Goal: Information Seeking & Learning: Learn about a topic

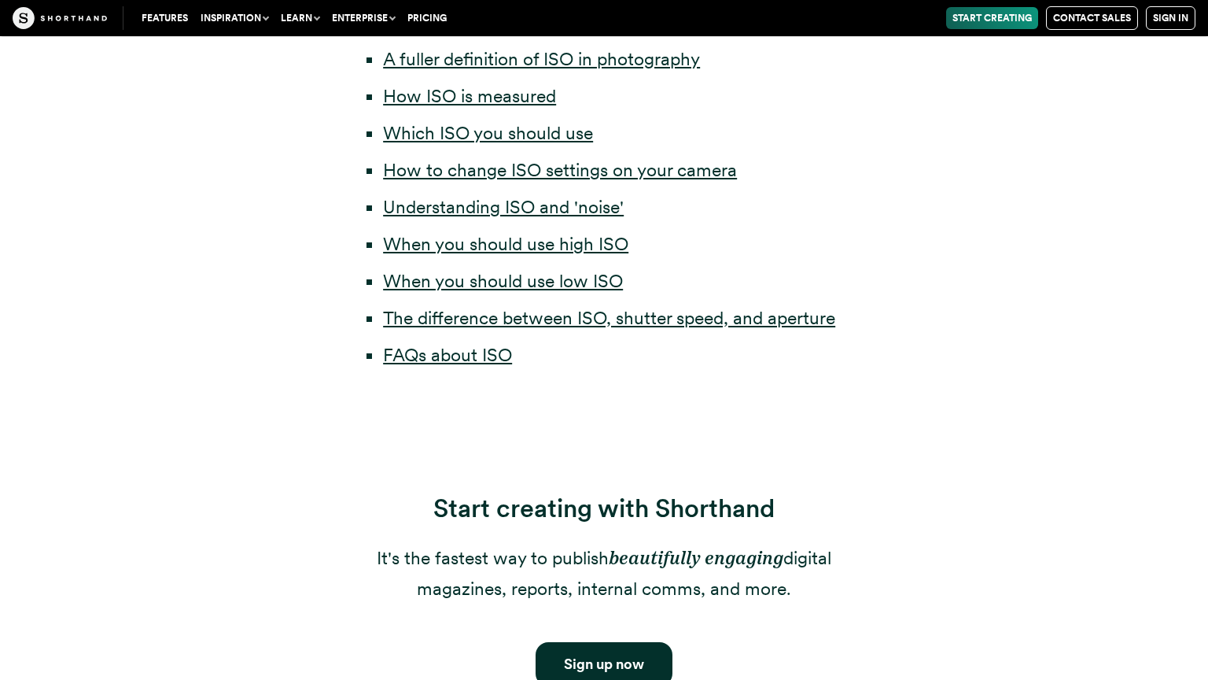
scroll to position [1023, 0]
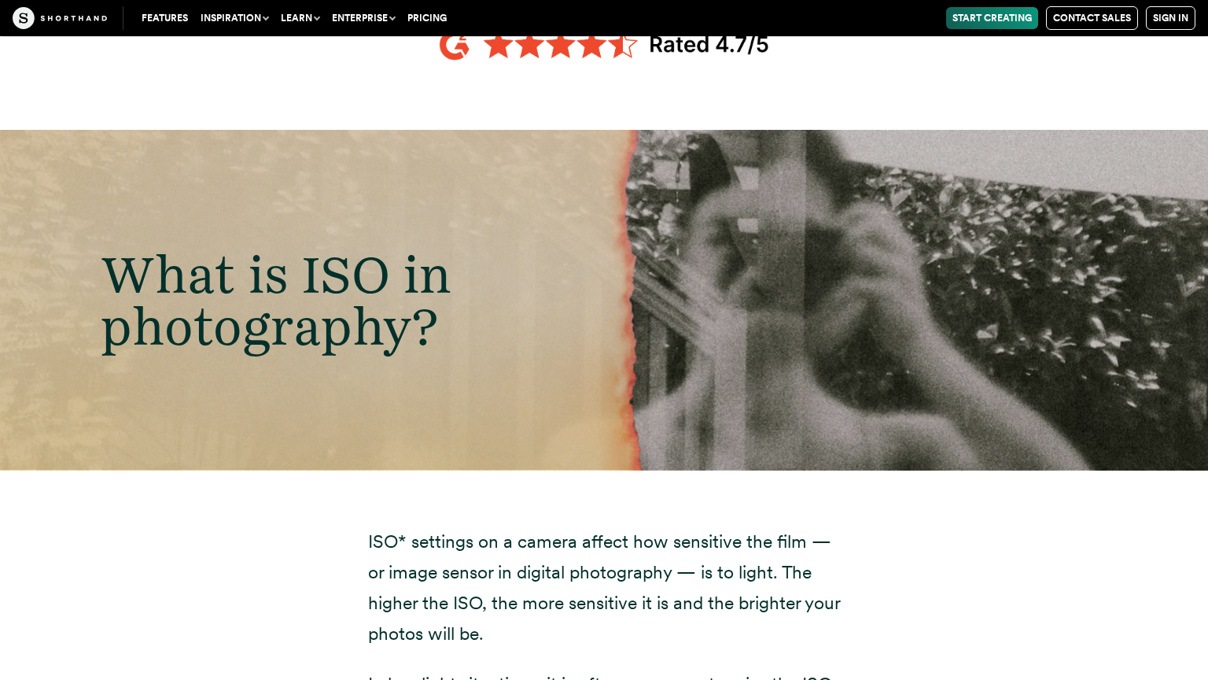
click at [287, 327] on span "What is ISO in photography?" at bounding box center [276, 299] width 351 height 115
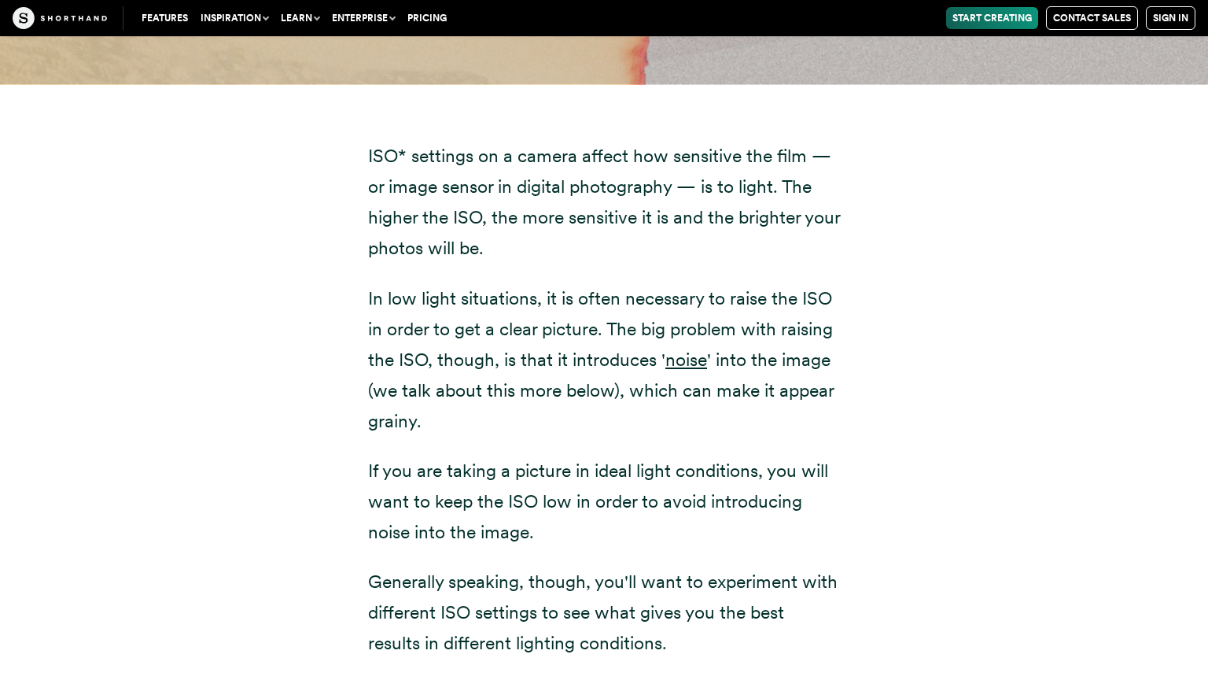
scroll to position [2087, 0]
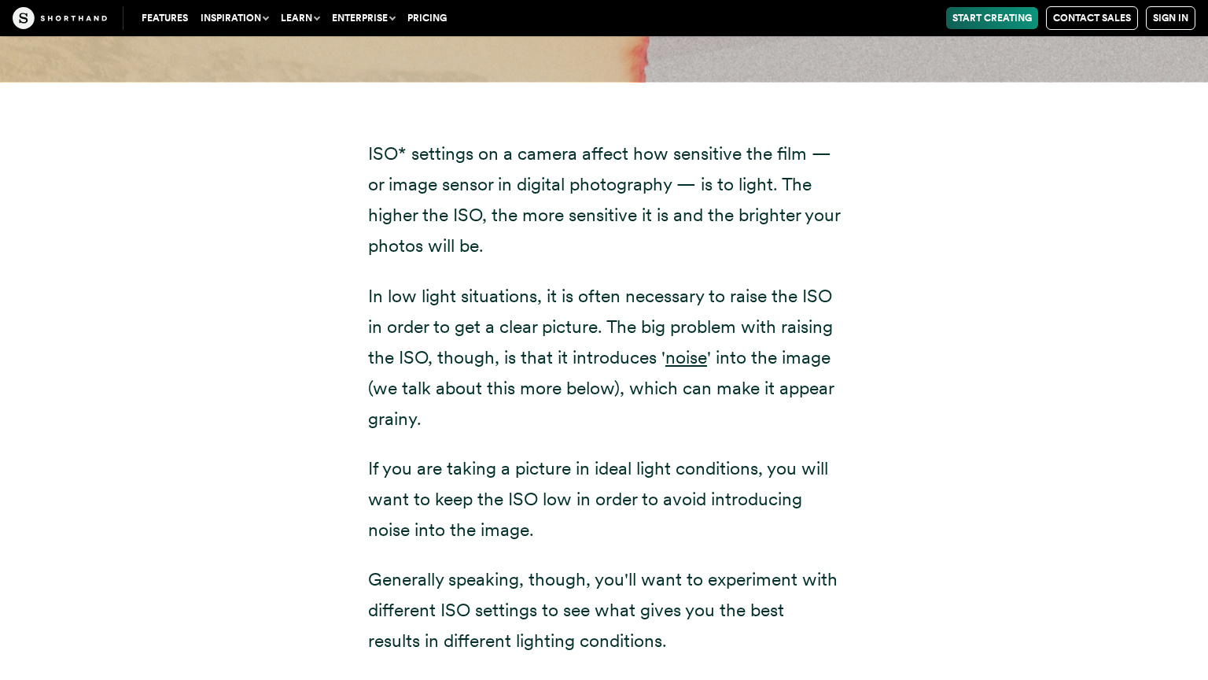
click at [289, 260] on div "ISO* settings on a camera affect how sensitive the film — or image sensor in di…" at bounding box center [604, 483] width 1070 height 802
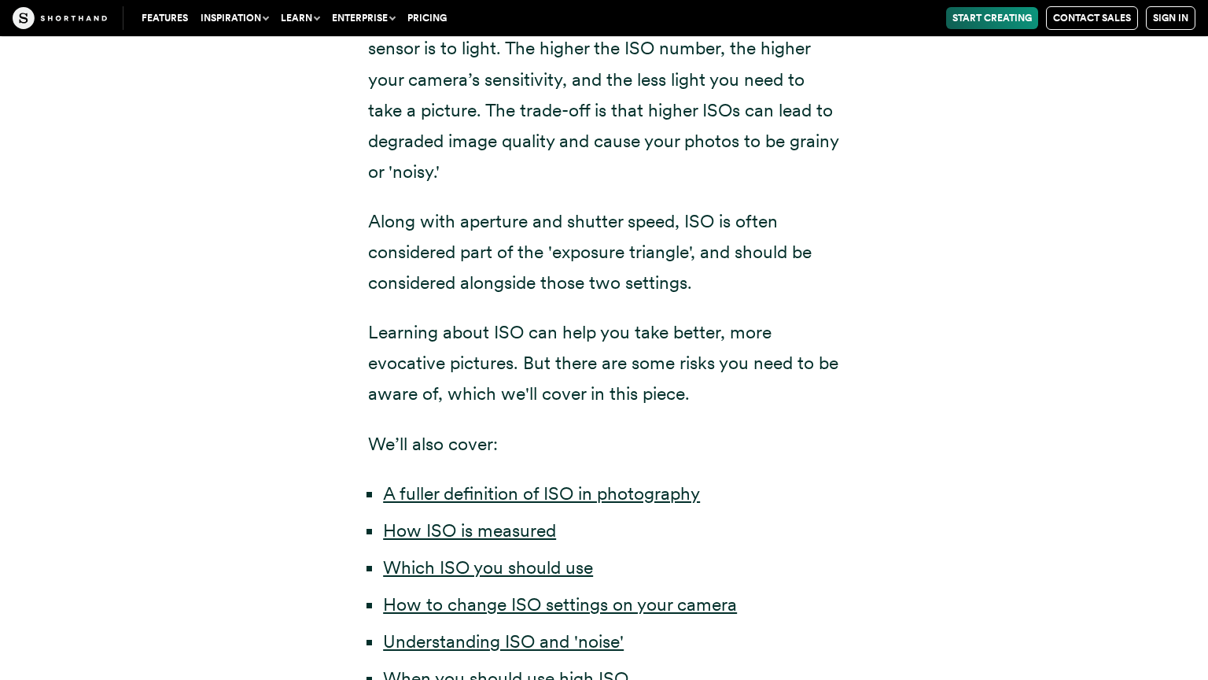
scroll to position [2105, 0]
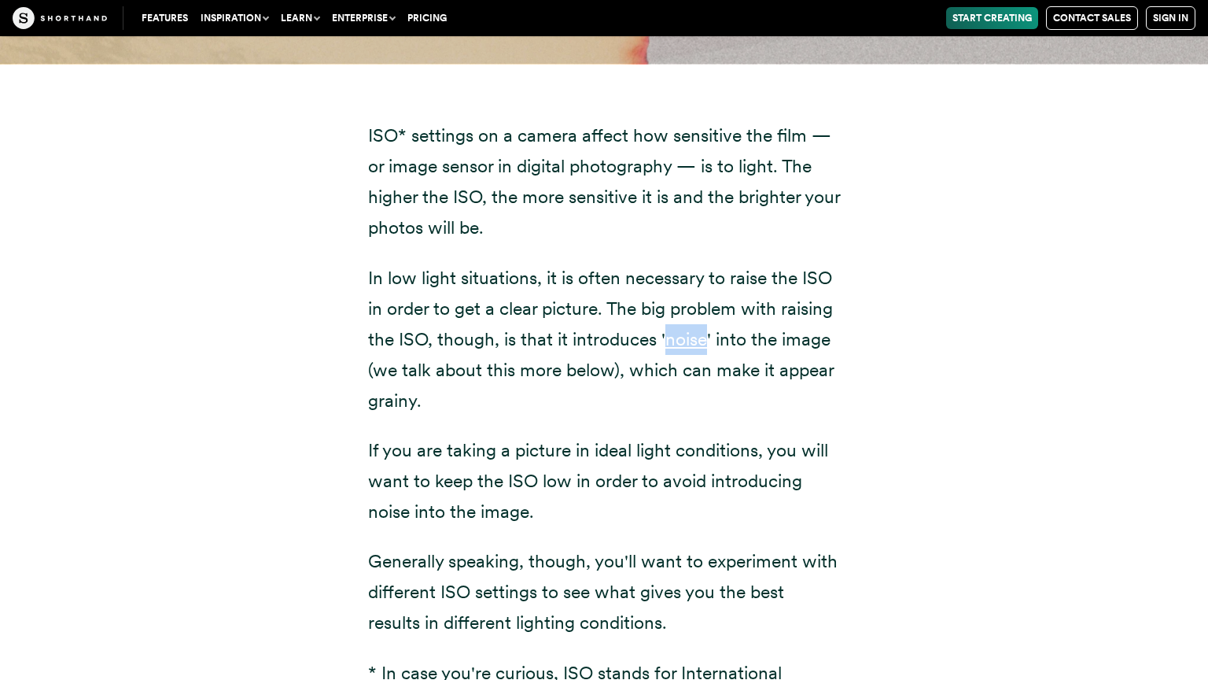
click at [957, 258] on div "ISO* settings on a camera affect how sensitive the film — or image sensor in di…" at bounding box center [604, 465] width 1070 height 802
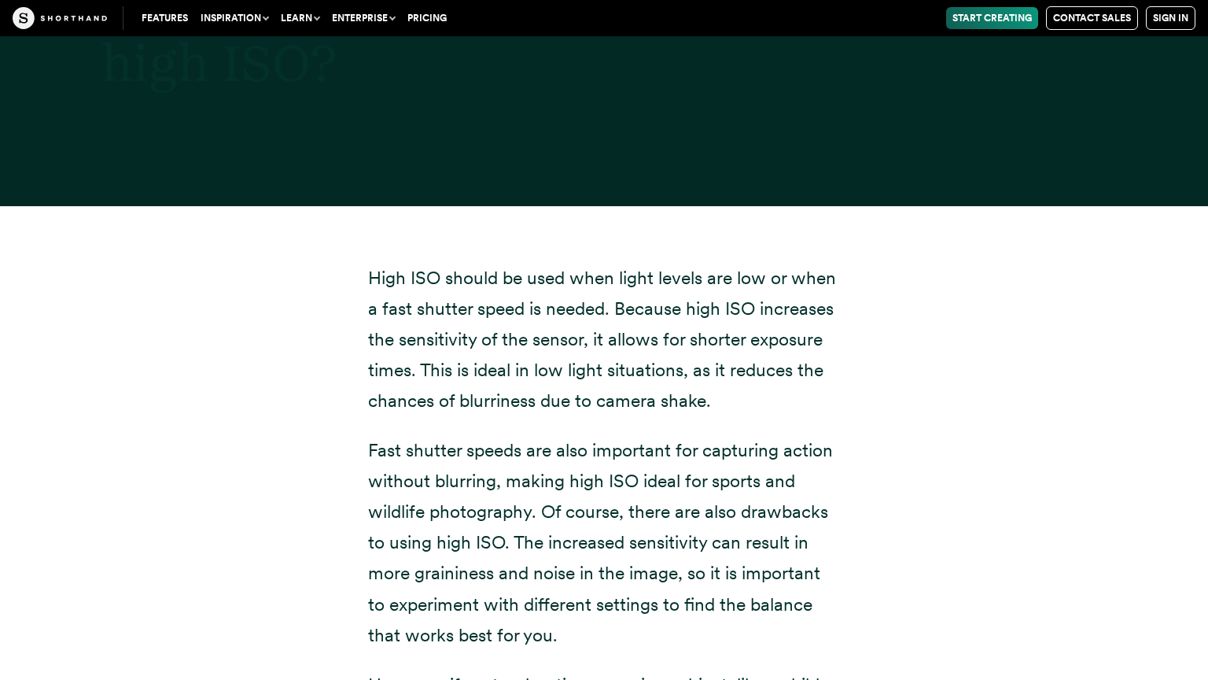
scroll to position [485, 0]
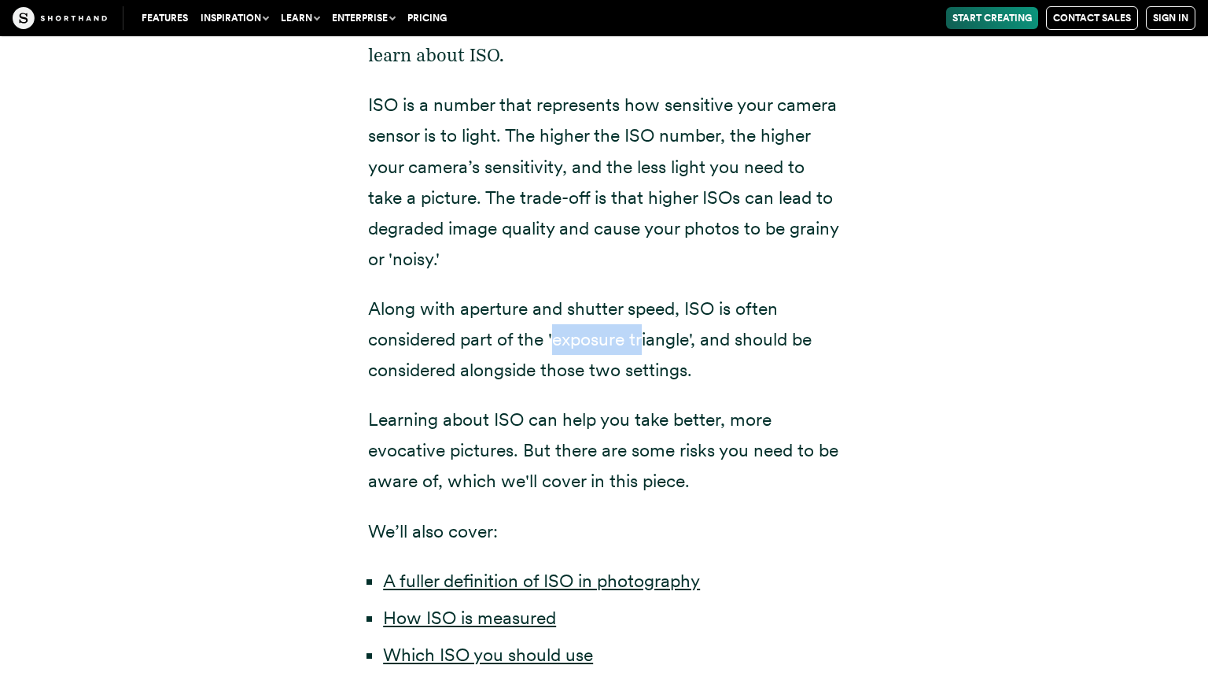
click at [875, 423] on div "Have you ever taken a picture and it's turned out blurry or too dark? If you ha…" at bounding box center [604, 424] width 1070 height 1067
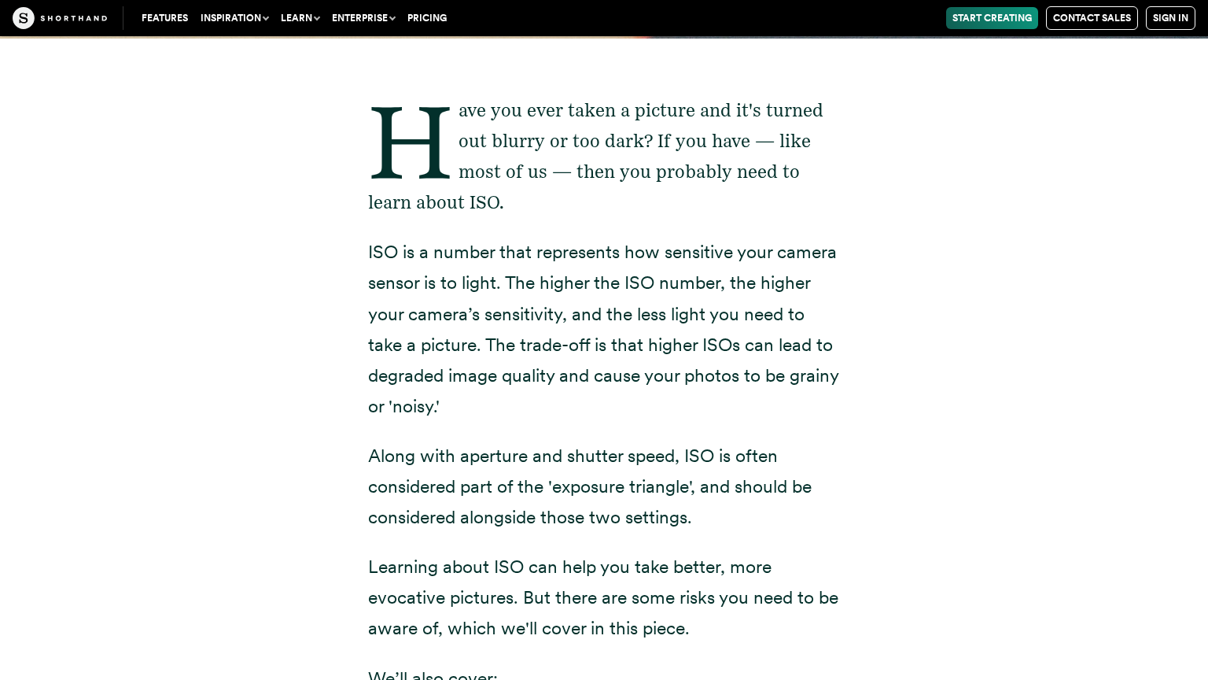
scroll to position [341, 0]
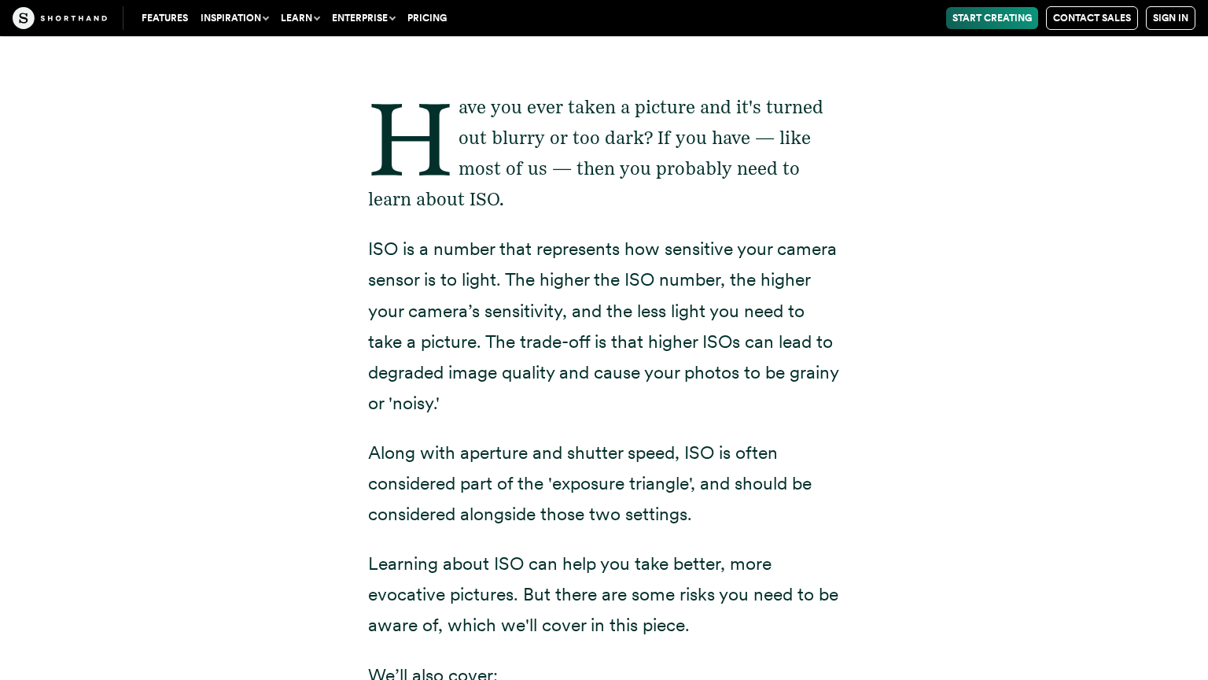
click at [275, 339] on div "Have you ever taken a picture and it's turned out blurry or too dark? If you ha…" at bounding box center [604, 568] width 1070 height 1067
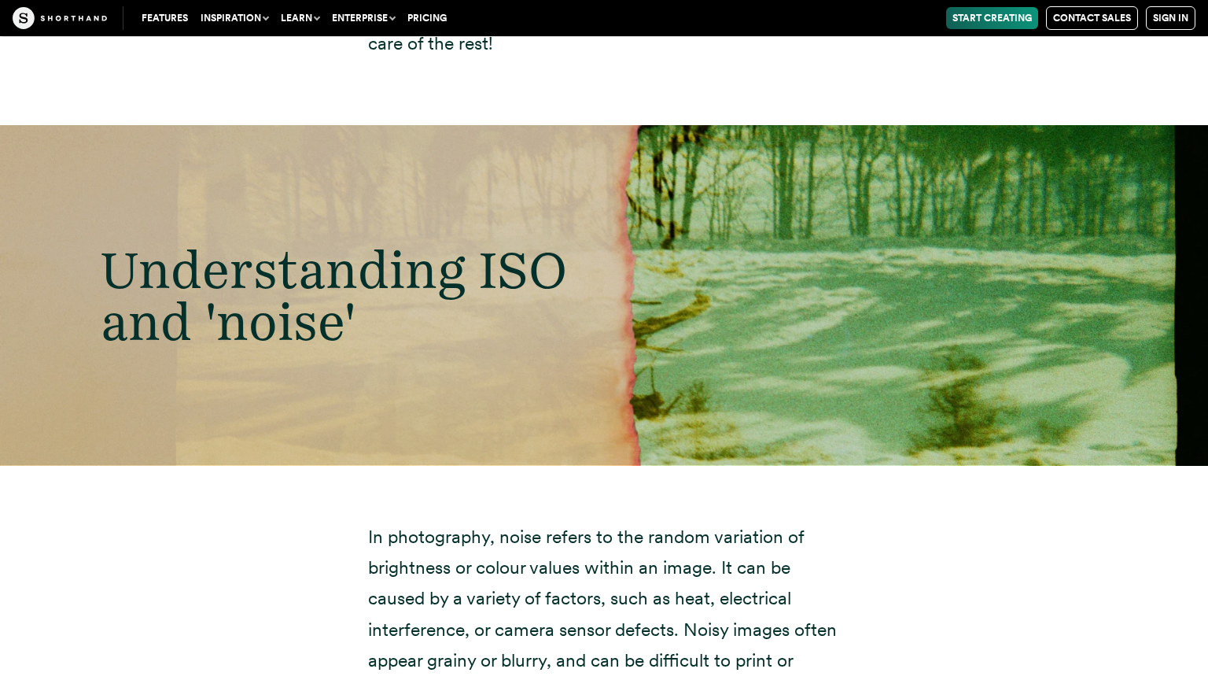
scroll to position [6139, 0]
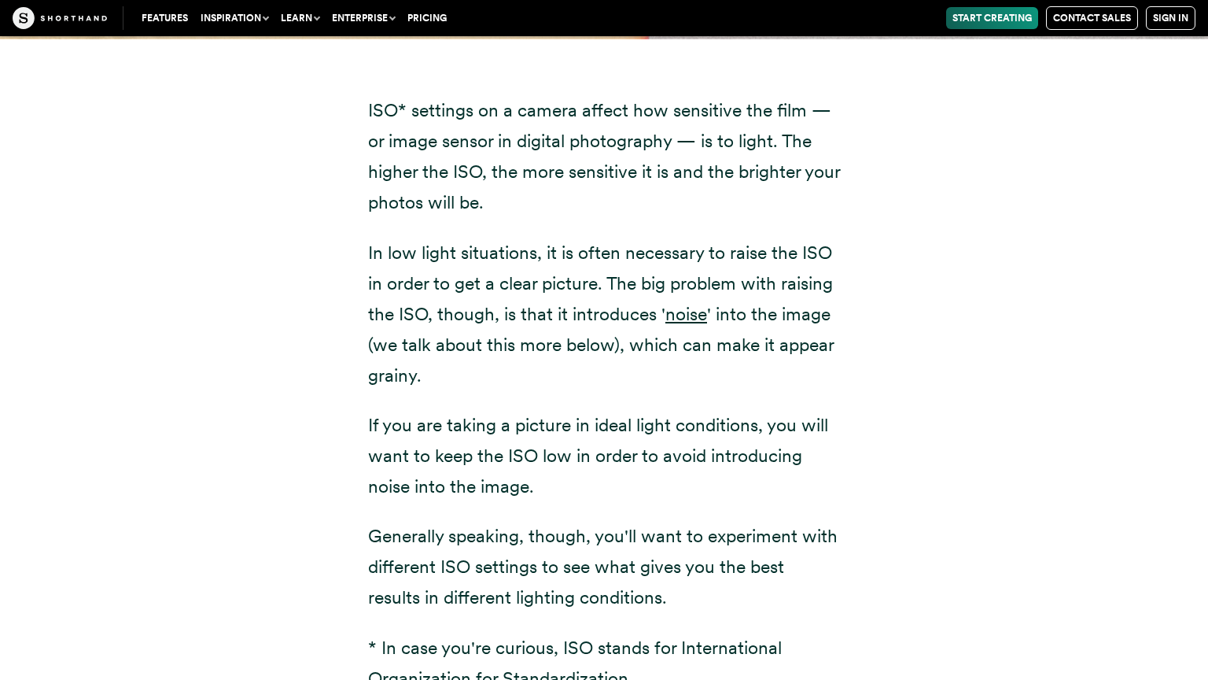
scroll to position [2133, 0]
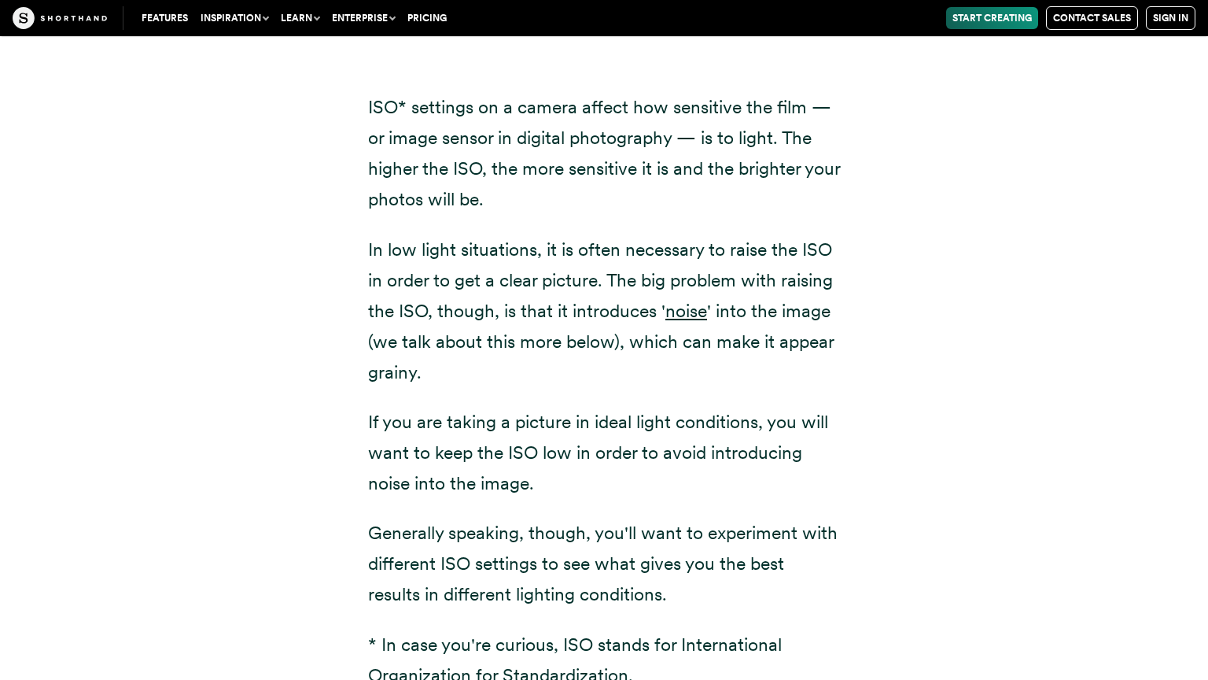
click at [990, 427] on div "ISO* settings on a camera affect how sensitive the film — or image sensor in di…" at bounding box center [604, 436] width 1070 height 802
click at [303, 252] on div "ISO* settings on a camera affect how sensitive the film — or image sensor in di…" at bounding box center [604, 436] width 1070 height 802
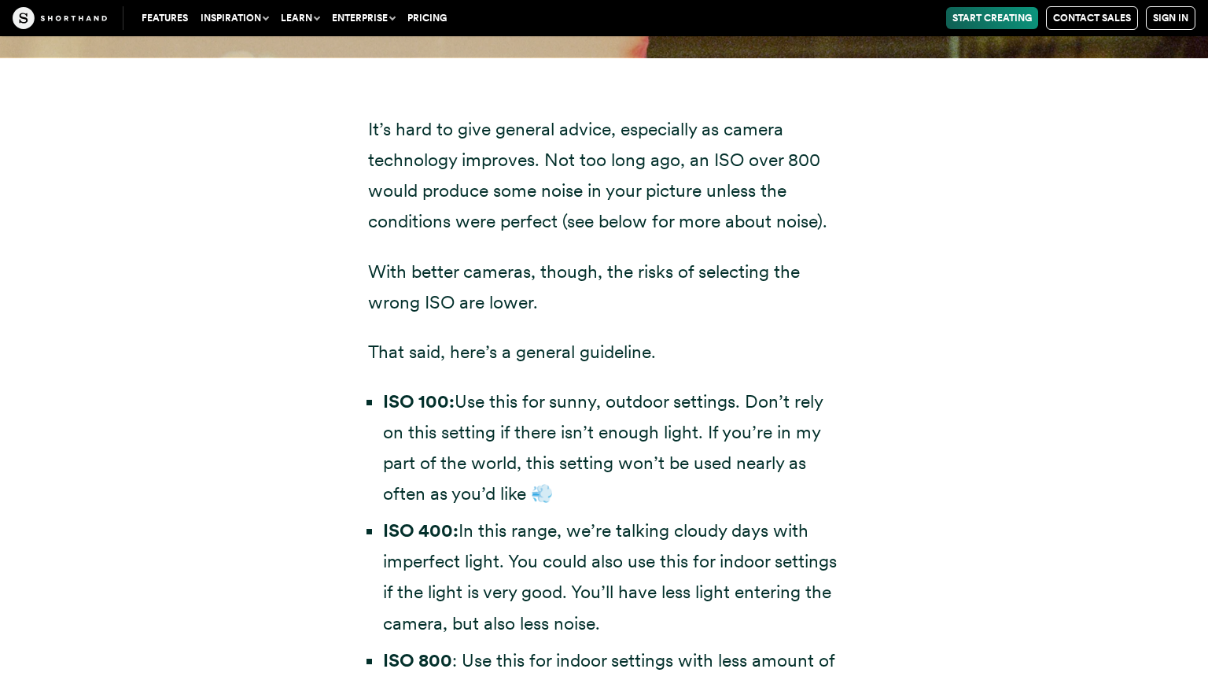
scroll to position [4503, 0]
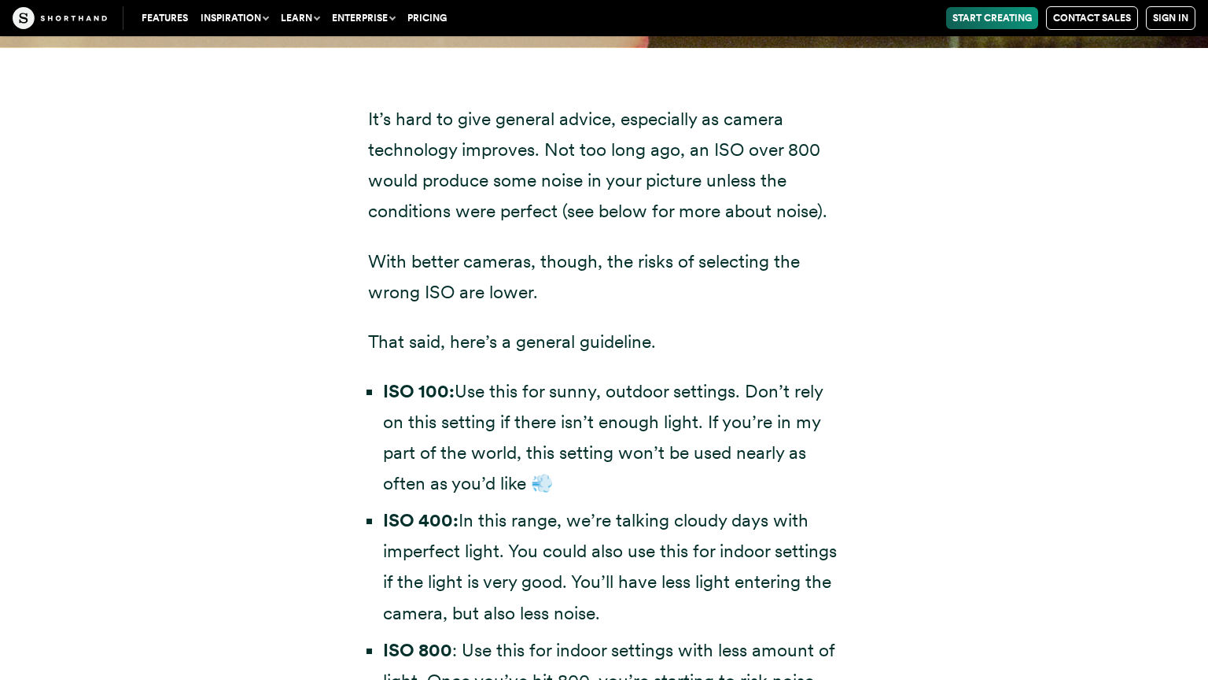
click at [865, 267] on div "It’s hard to give general advice, especially as camera technology improves. Not…" at bounding box center [604, 453] width 535 height 813
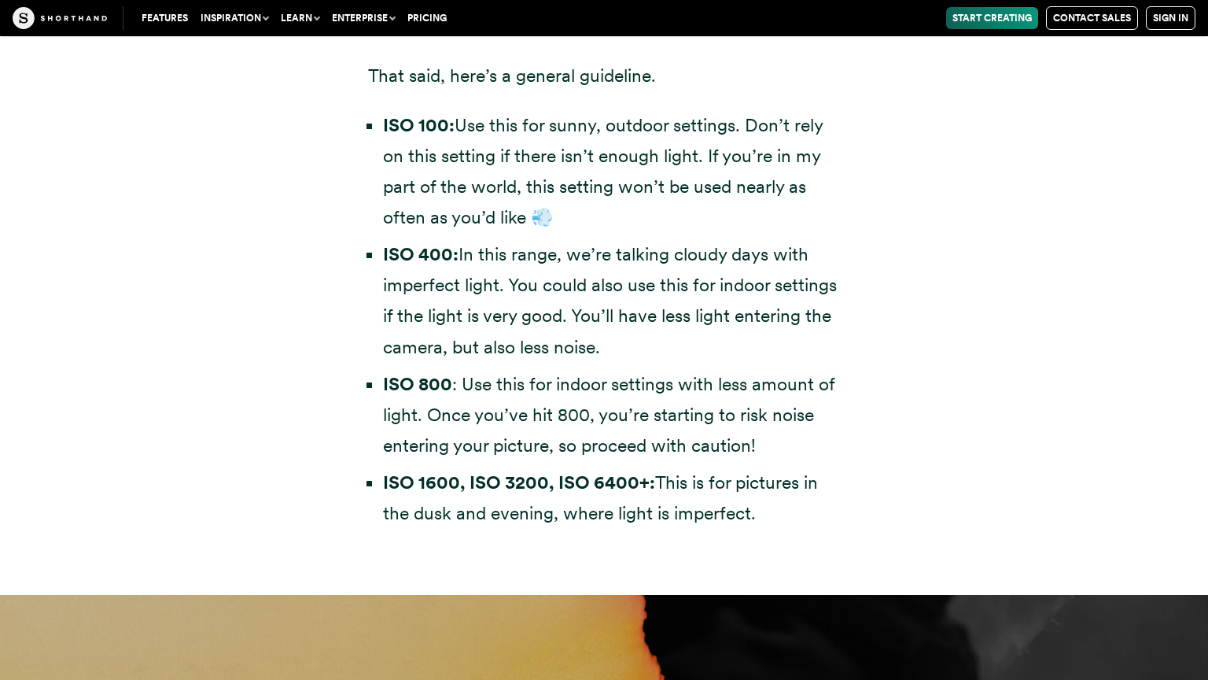
scroll to position [4770, 0]
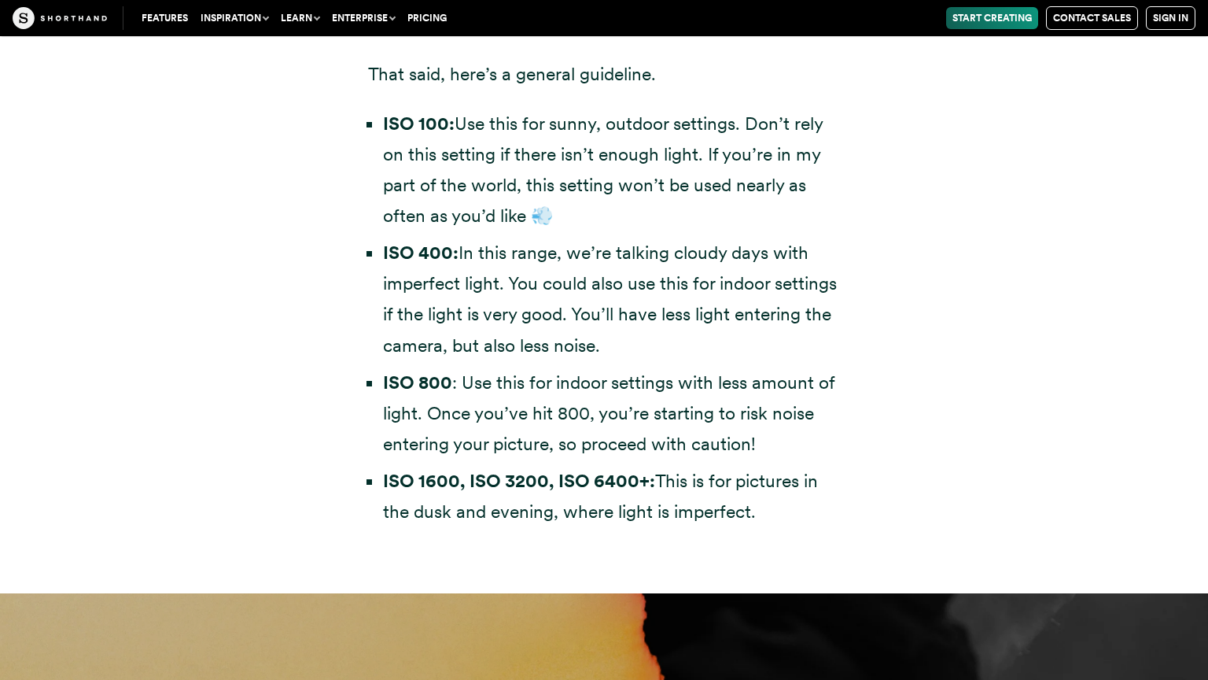
click at [525, 214] on li "ISO 100: Use this for sunny, outdoor settings. Don’t rely on this setting if th…" at bounding box center [611, 170] width 457 height 123
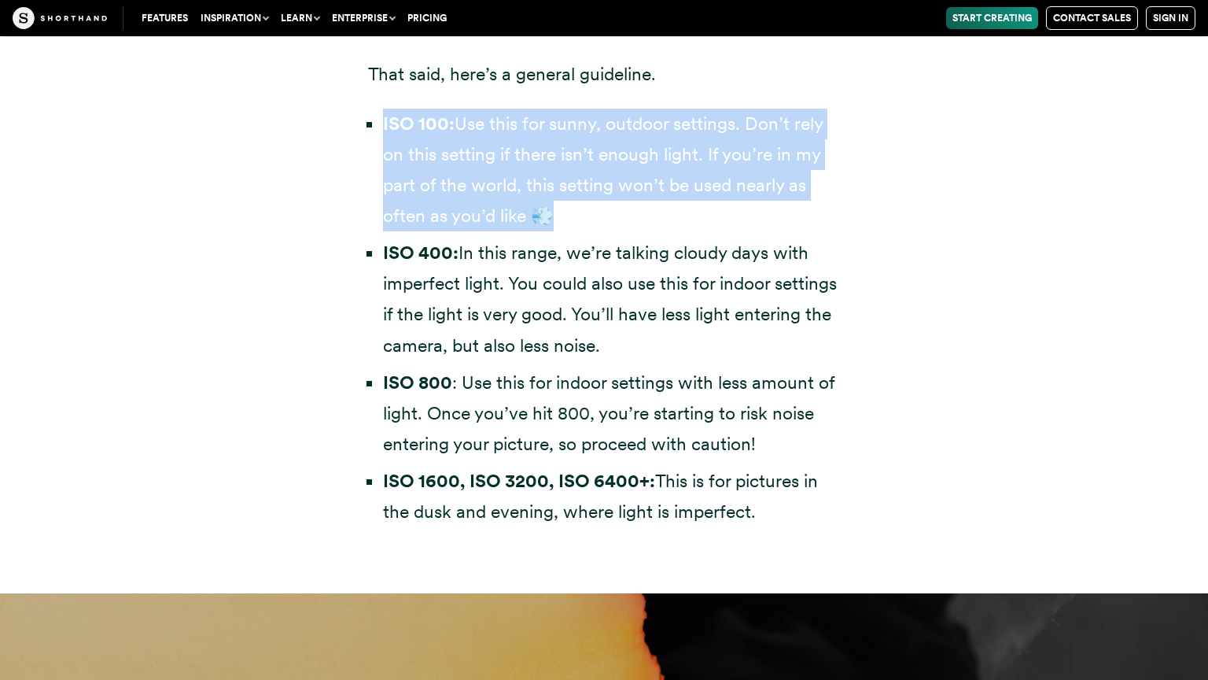
click at [507, 213] on li "ISO 100: Use this for sunny, outdoor settings. Don’t rely on this setting if th…" at bounding box center [611, 170] width 457 height 123
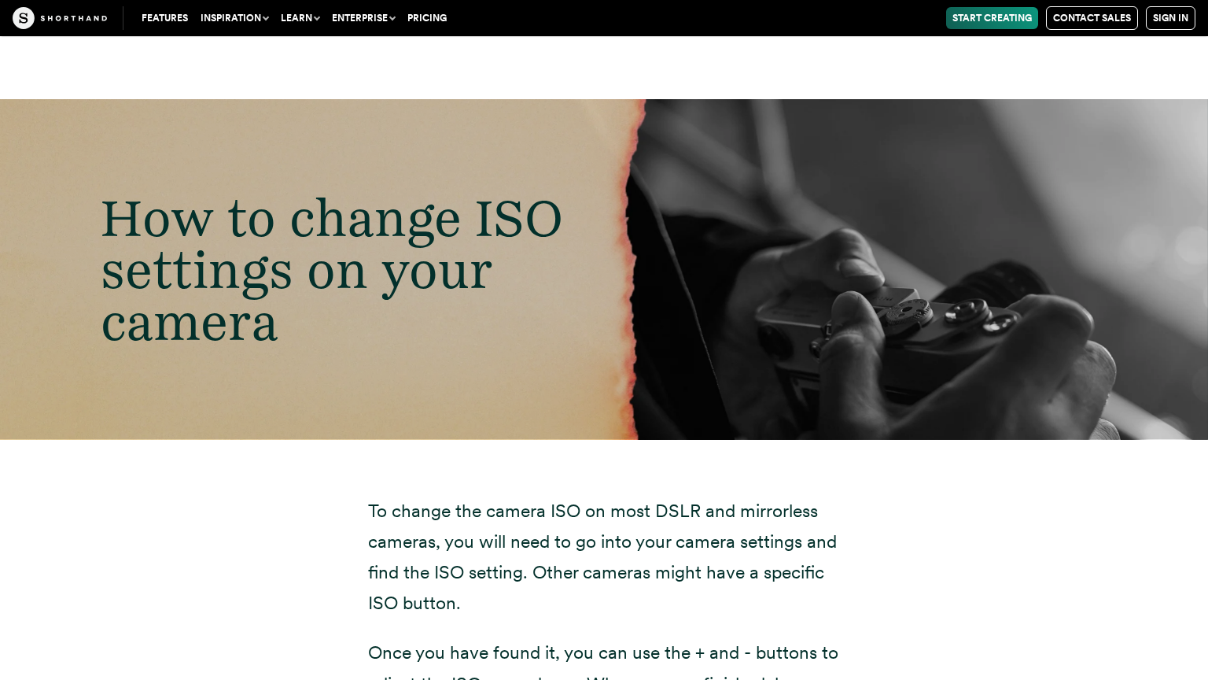
scroll to position [5268, 0]
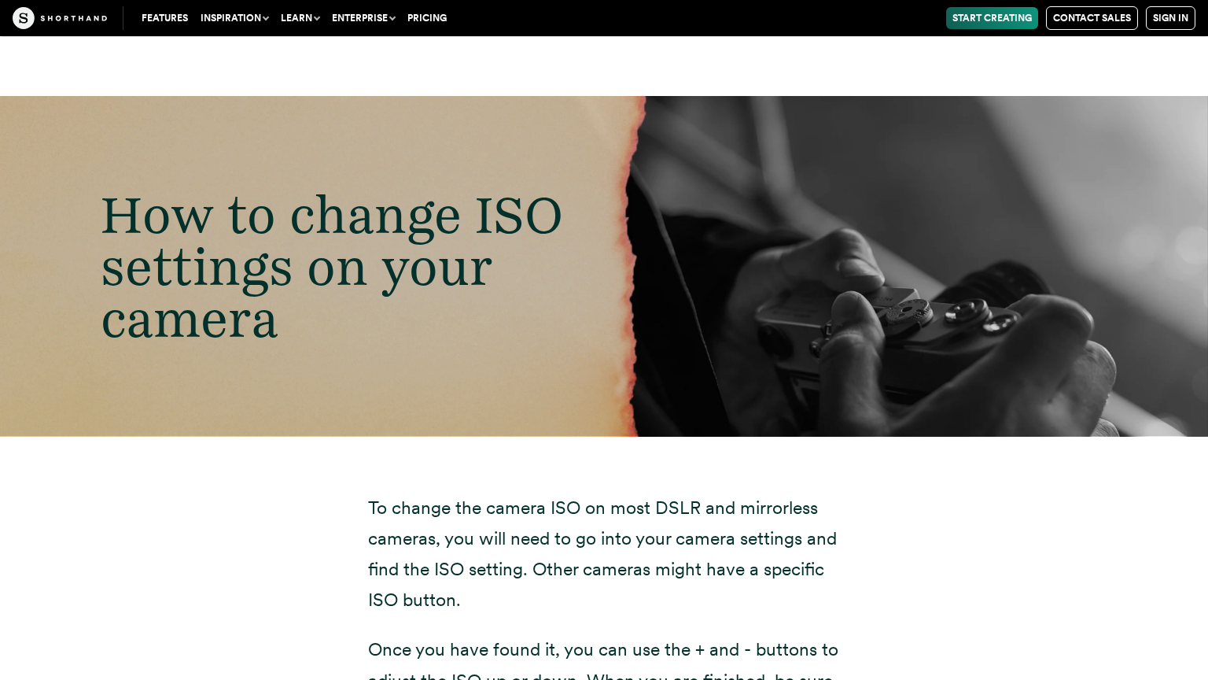
click at [217, 425] on div "How to change ISO settings on your camera" at bounding box center [604, 266] width 1208 height 340
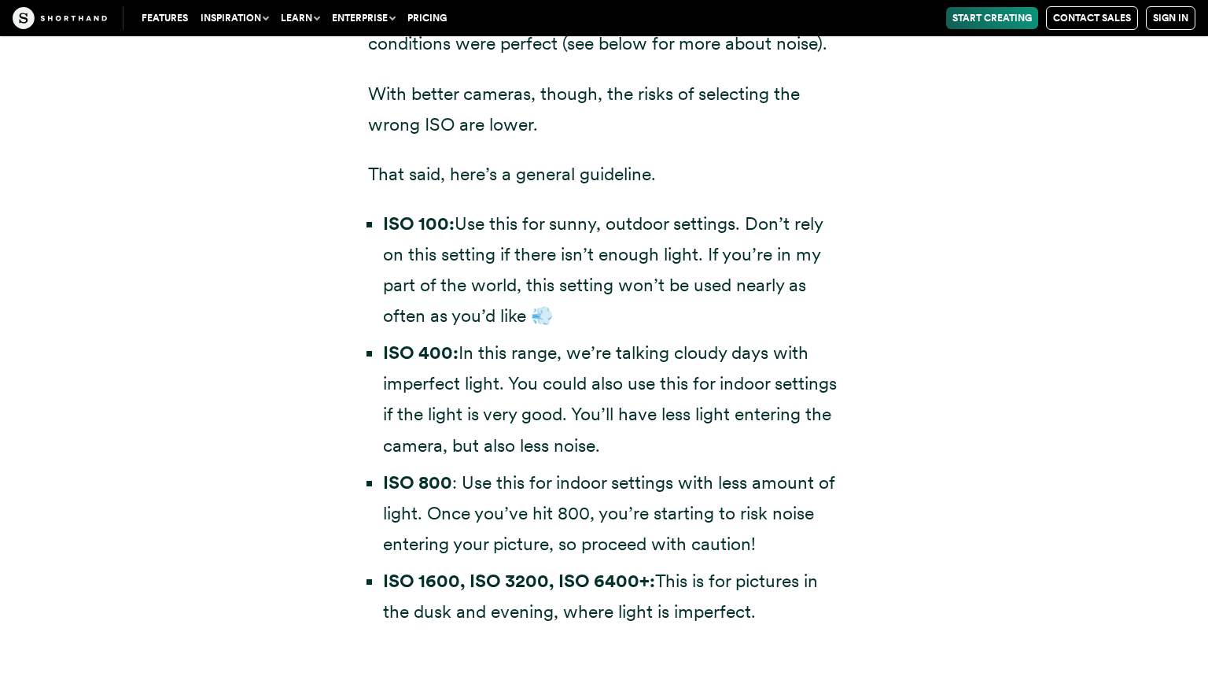
scroll to position [4668, 0]
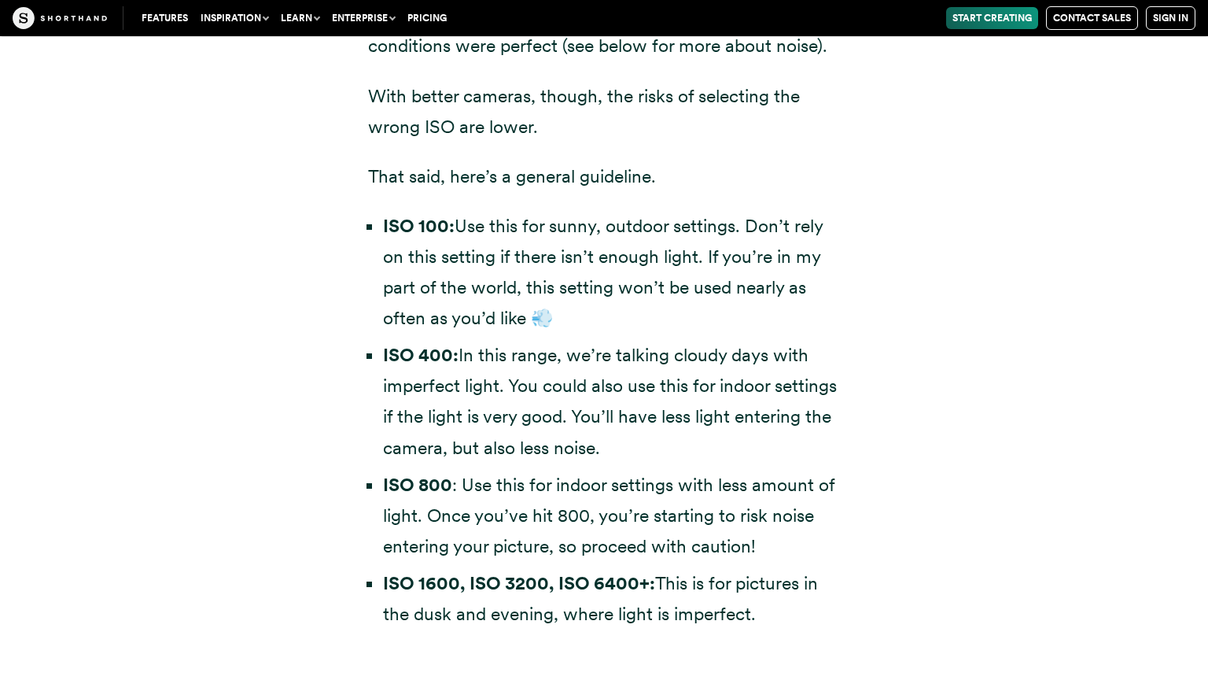
click at [249, 360] on div "It’s hard to give general advice, especially as camera technology improves. Not…" at bounding box center [604, 288] width 1070 height 813
click at [988, 415] on div "It’s hard to give general advice, especially as camera technology improves. Not…" at bounding box center [604, 288] width 1070 height 813
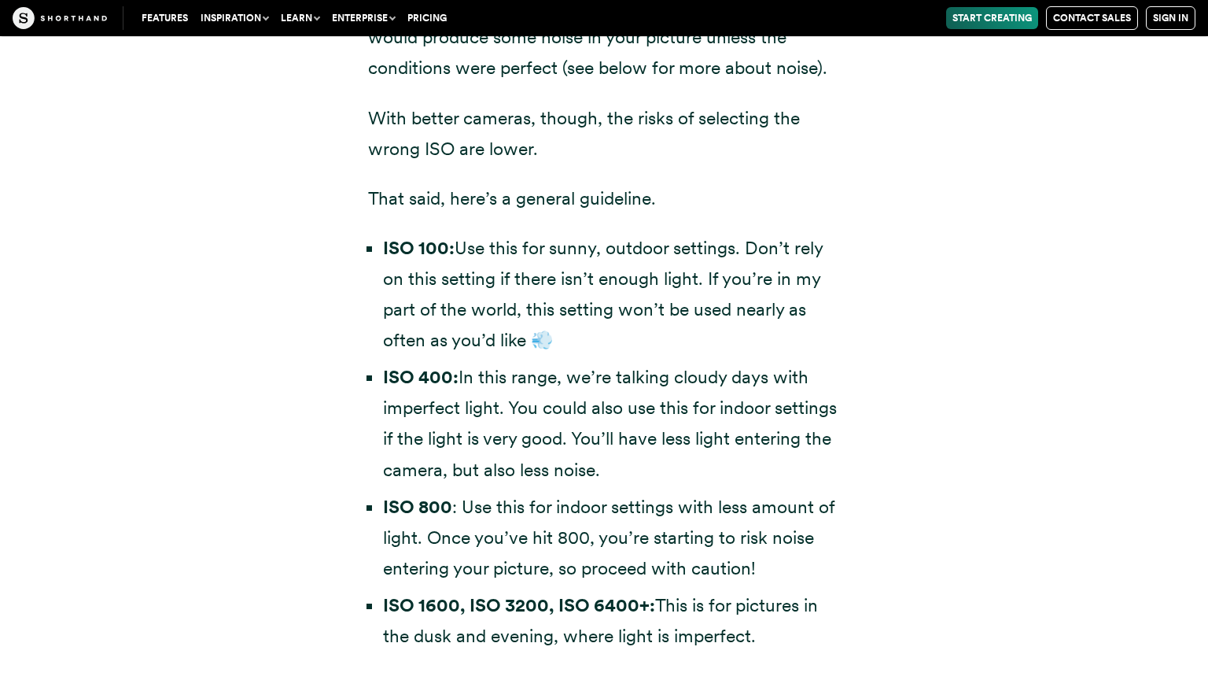
scroll to position [4648, 0]
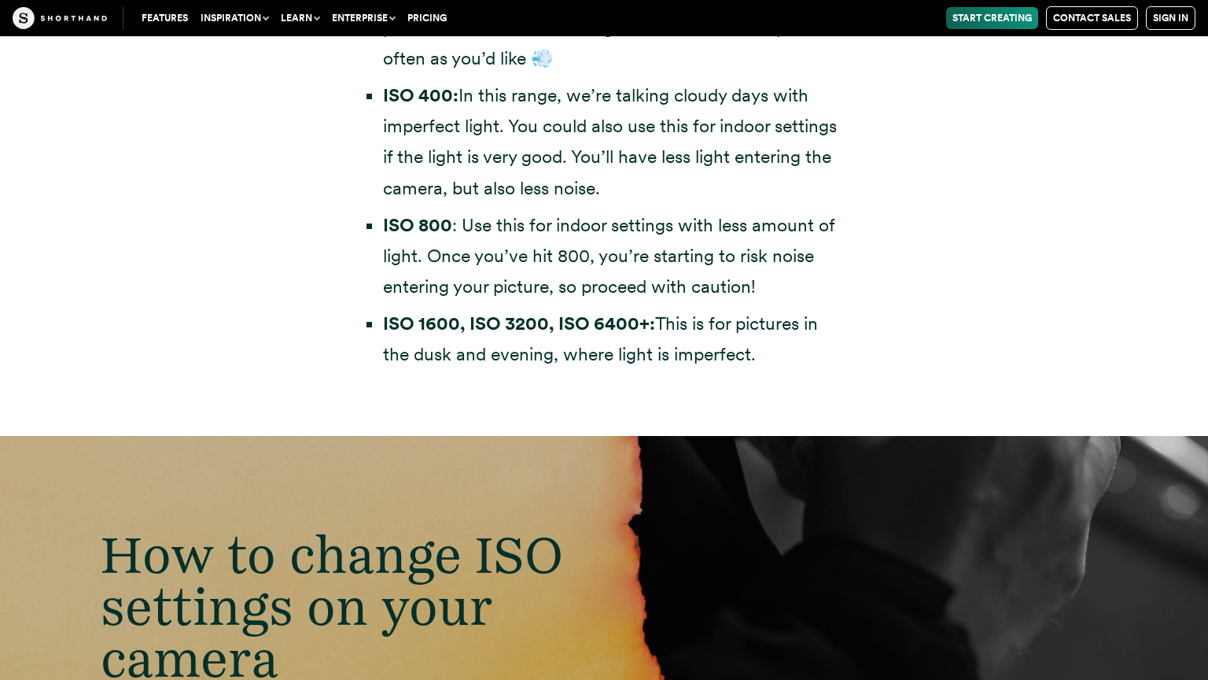
scroll to position [4925, 0]
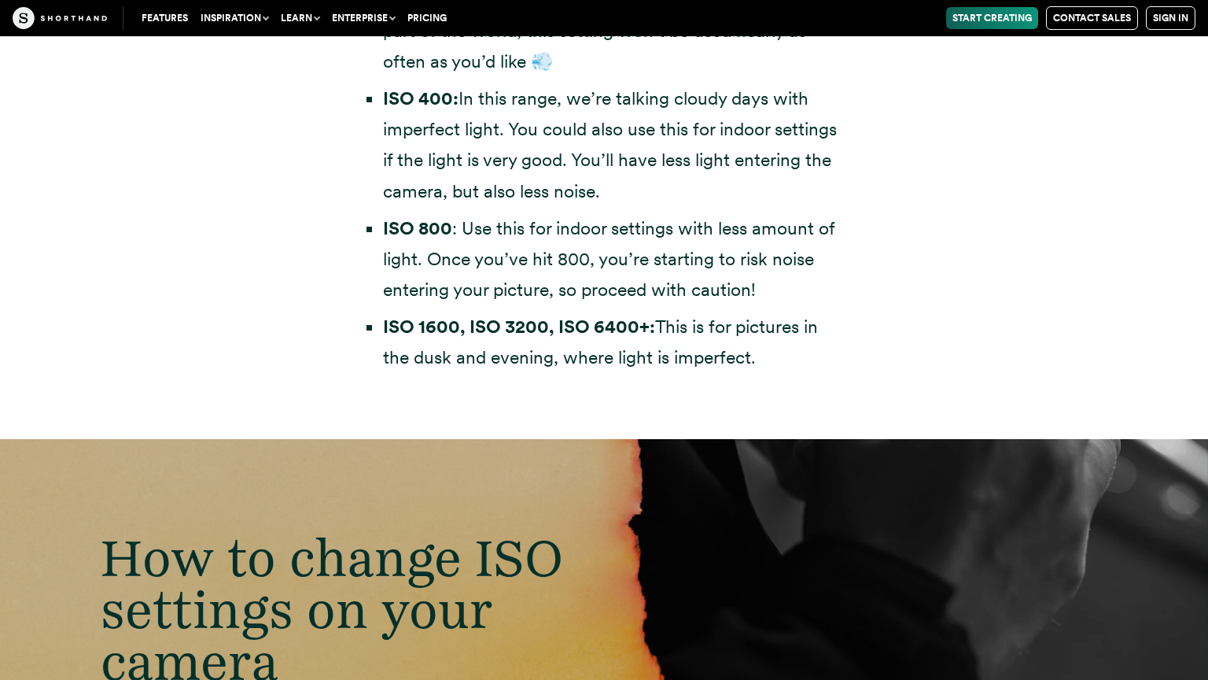
click at [278, 242] on div "It’s hard to give general advice, especially as camera technology improves. Not…" at bounding box center [604, 32] width 1070 height 813
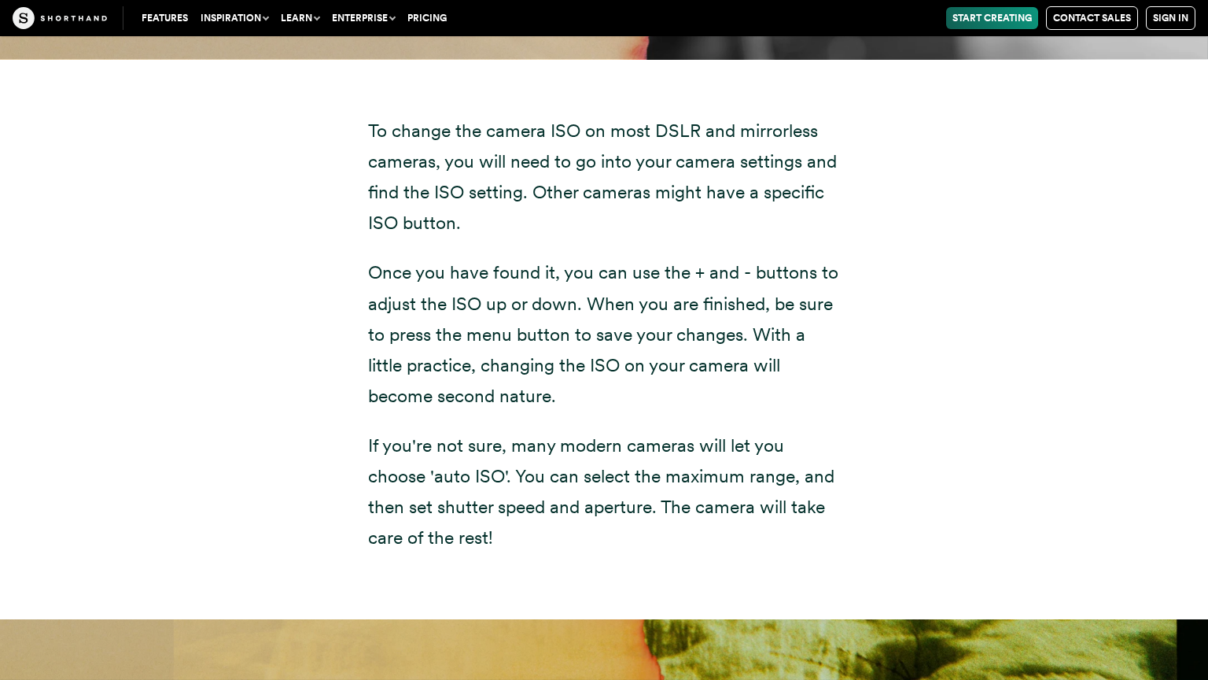
scroll to position [5647, 0]
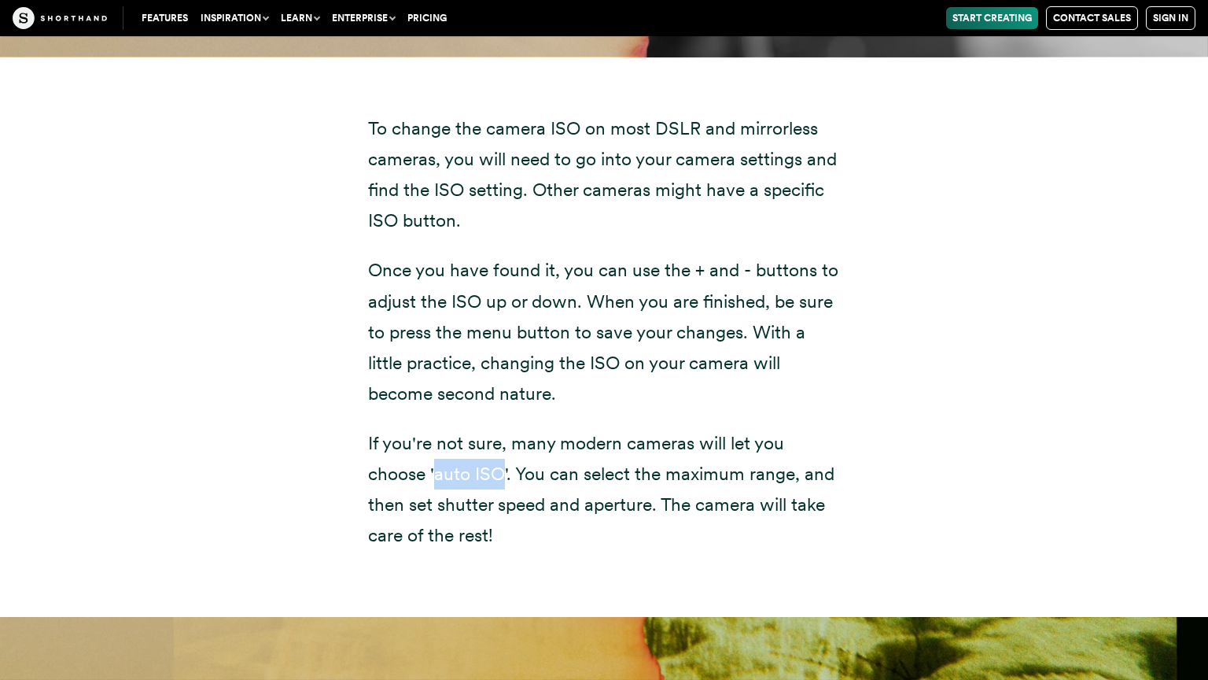
click at [856, 282] on div "To change the camera ISO on most DSLR and mirrorless cameras, you will need to …" at bounding box center [604, 337] width 535 height 560
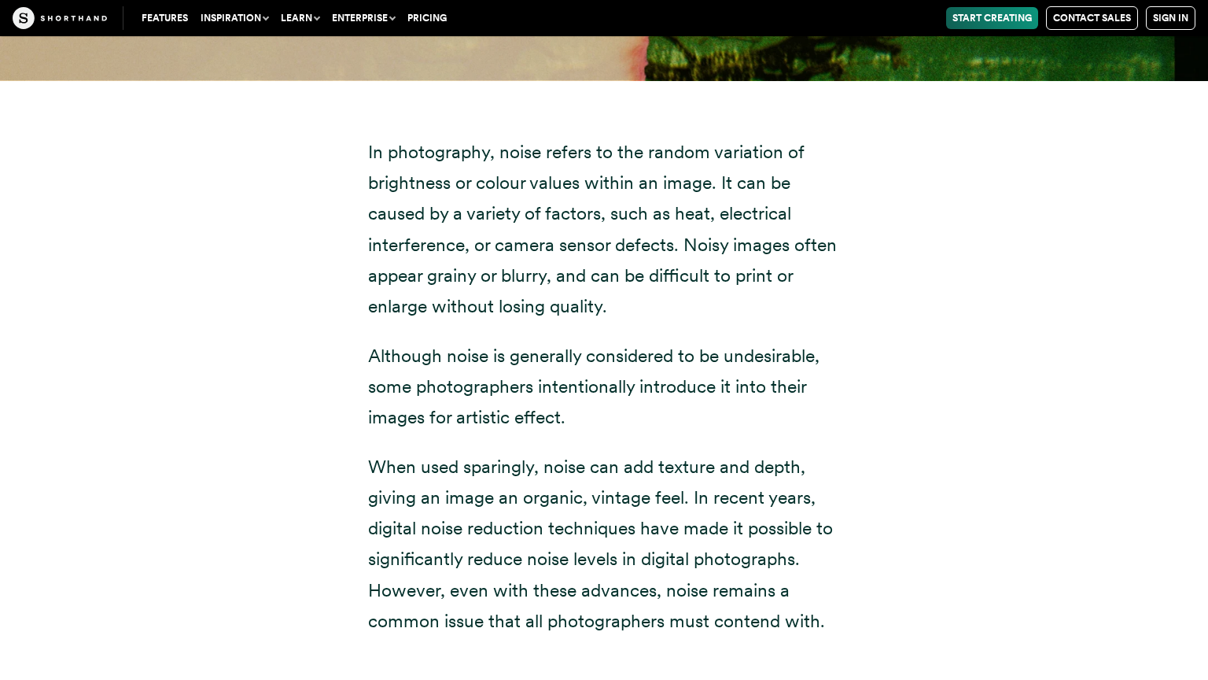
scroll to position [6524, 0]
click at [948, 433] on div "In photography, noise refers to the random variation of brightness or colour va…" at bounding box center [604, 389] width 1070 height 621
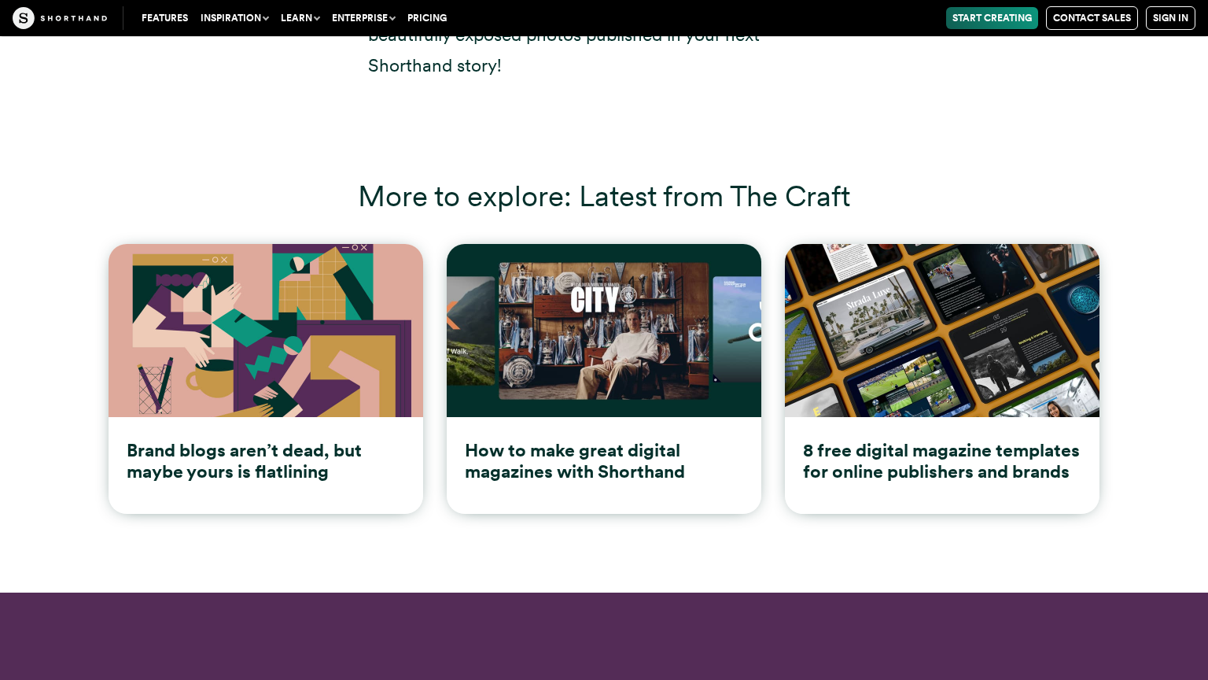
scroll to position [13801, 0]
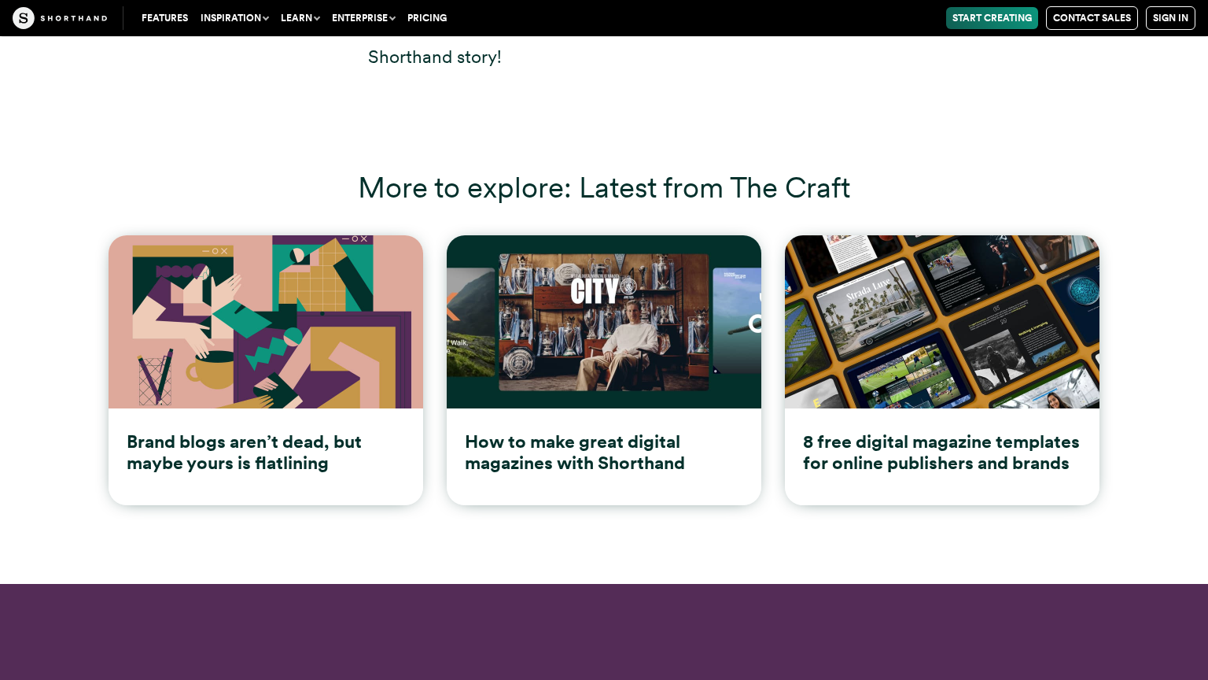
click at [474, 138] on div "More to explore: Latest from The Craft Brand blogs aren’t dead, but maybe yours…" at bounding box center [604, 360] width 1208 height 445
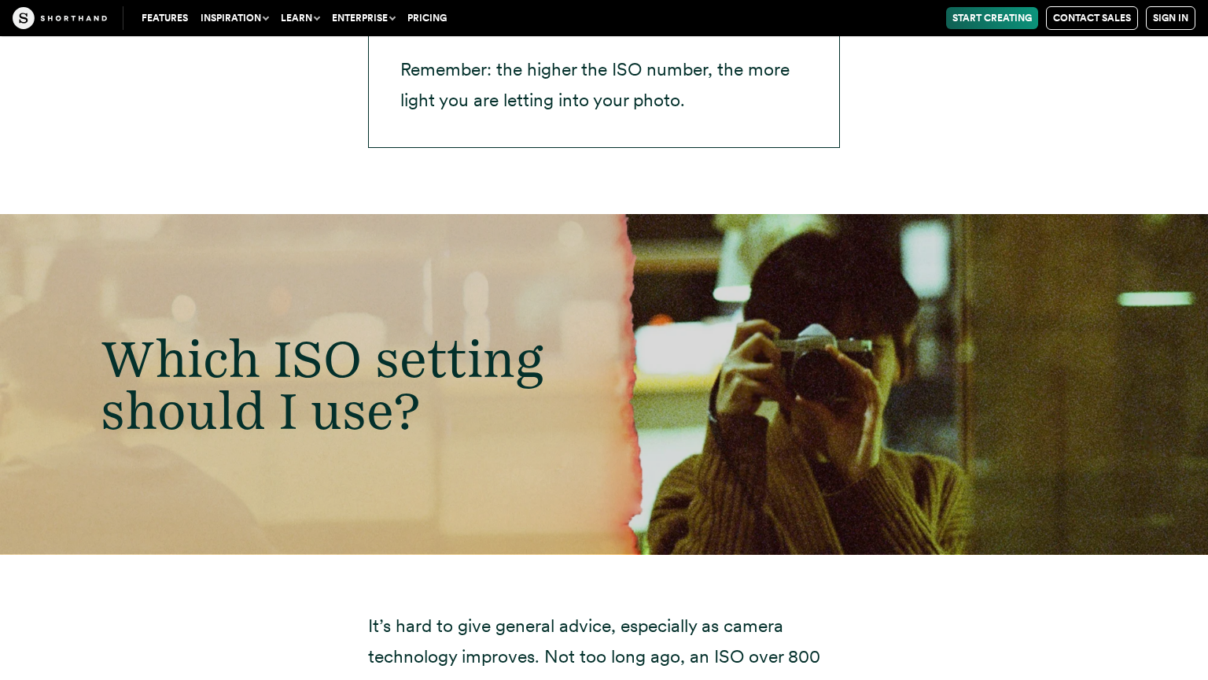
scroll to position [3990, 0]
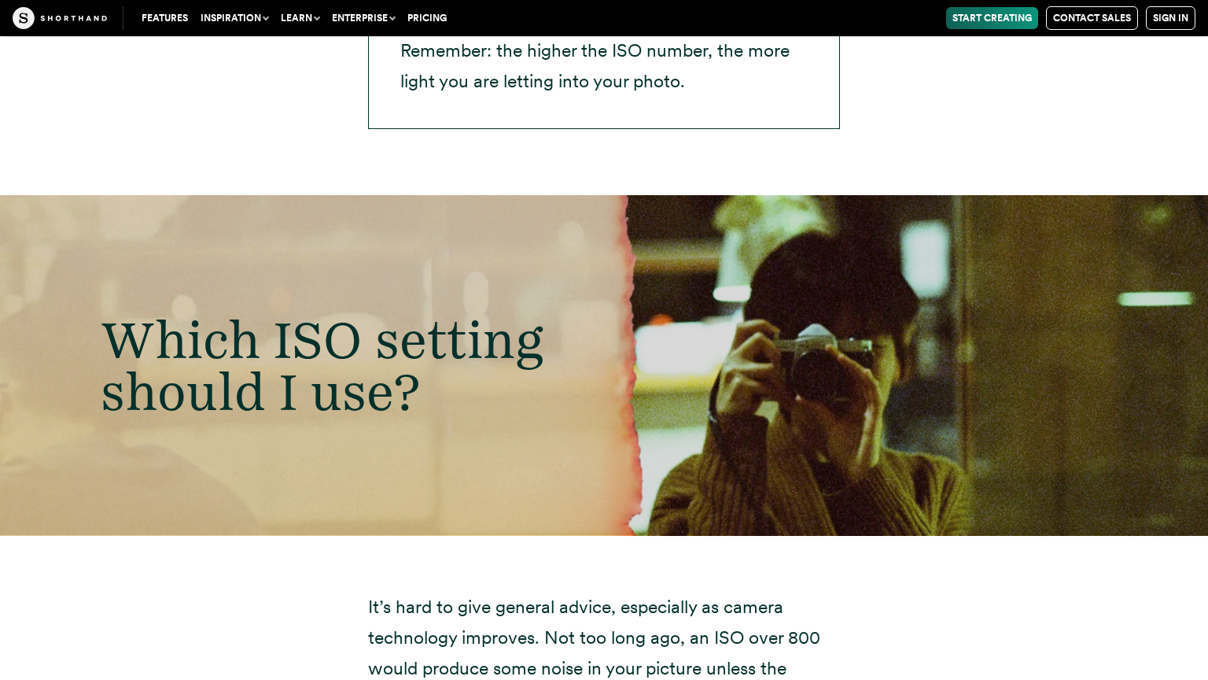
scroll to position [4018, 0]
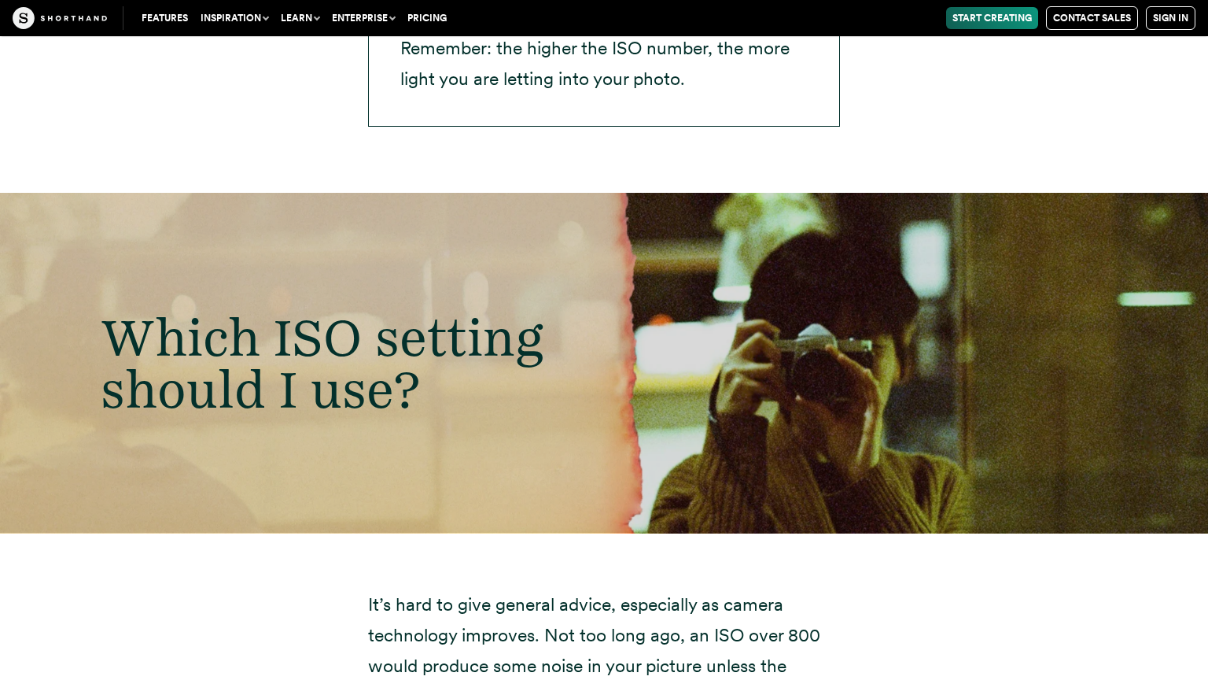
click at [734, 434] on div "Which ISO setting should I use?" at bounding box center [604, 363] width 1208 height 340
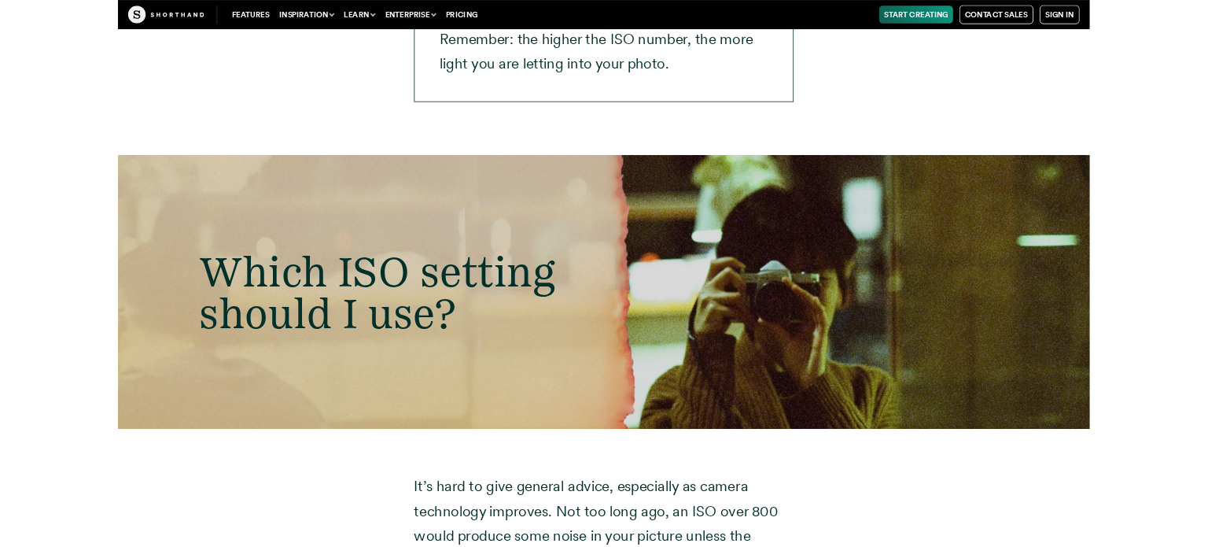
scroll to position [3818, 0]
